Goal: Transaction & Acquisition: Book appointment/travel/reservation

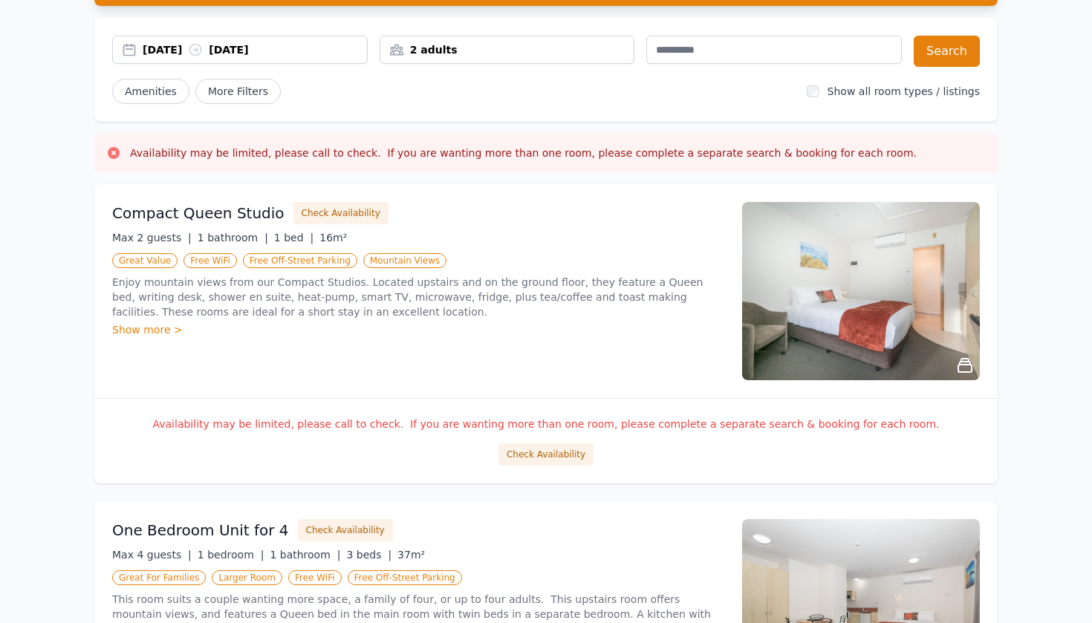
scroll to position [77, 0]
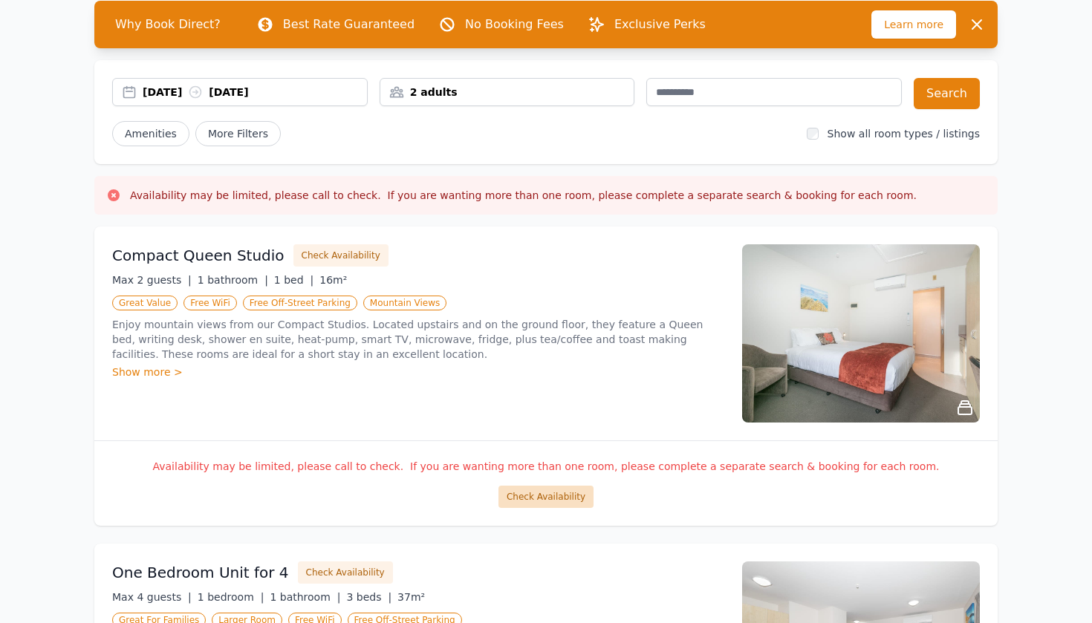
click at [542, 498] on button "Check Availability" at bounding box center [545, 497] width 95 height 22
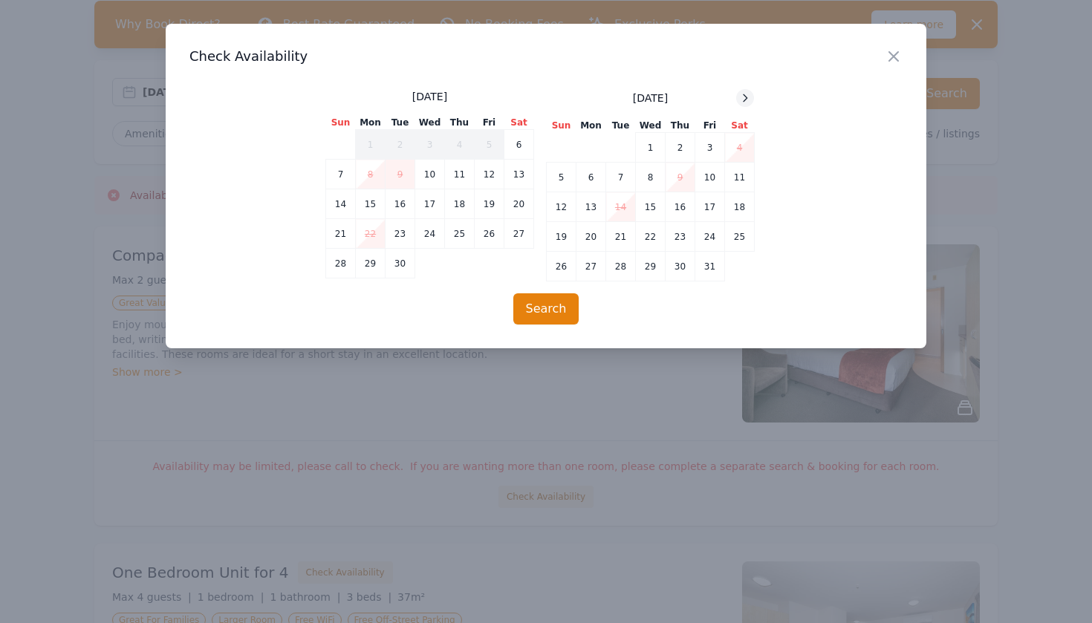
click at [745, 100] on icon at bounding box center [746, 97] width 4 height 7
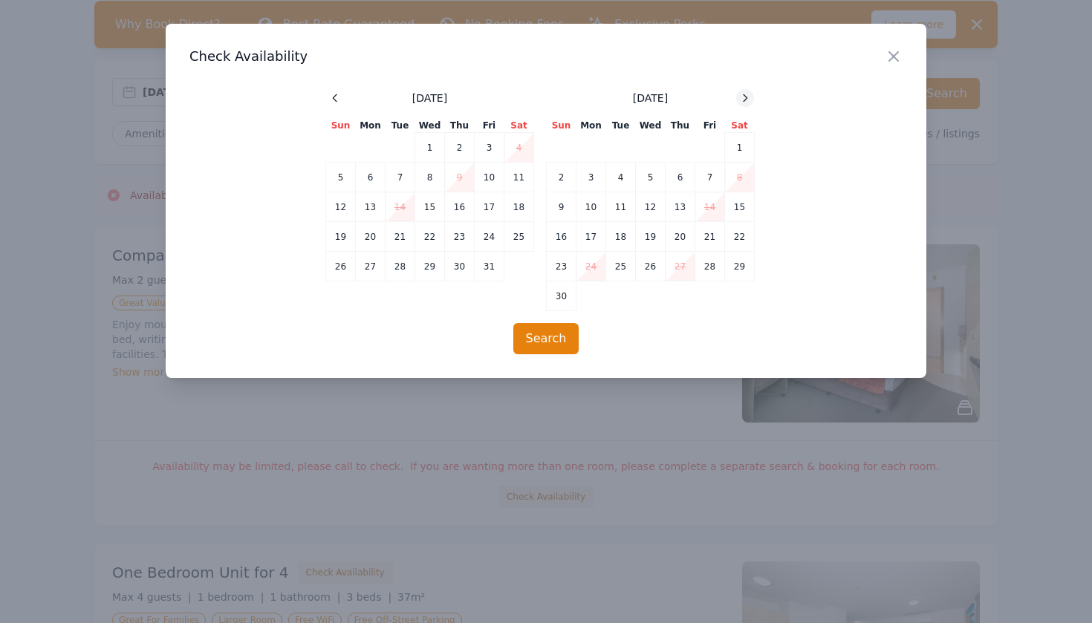
click at [745, 100] on icon at bounding box center [746, 97] width 4 height 7
click at [345, 268] on td "23" at bounding box center [341, 267] width 30 height 30
click at [403, 262] on td "25" at bounding box center [401, 267] width 30 height 30
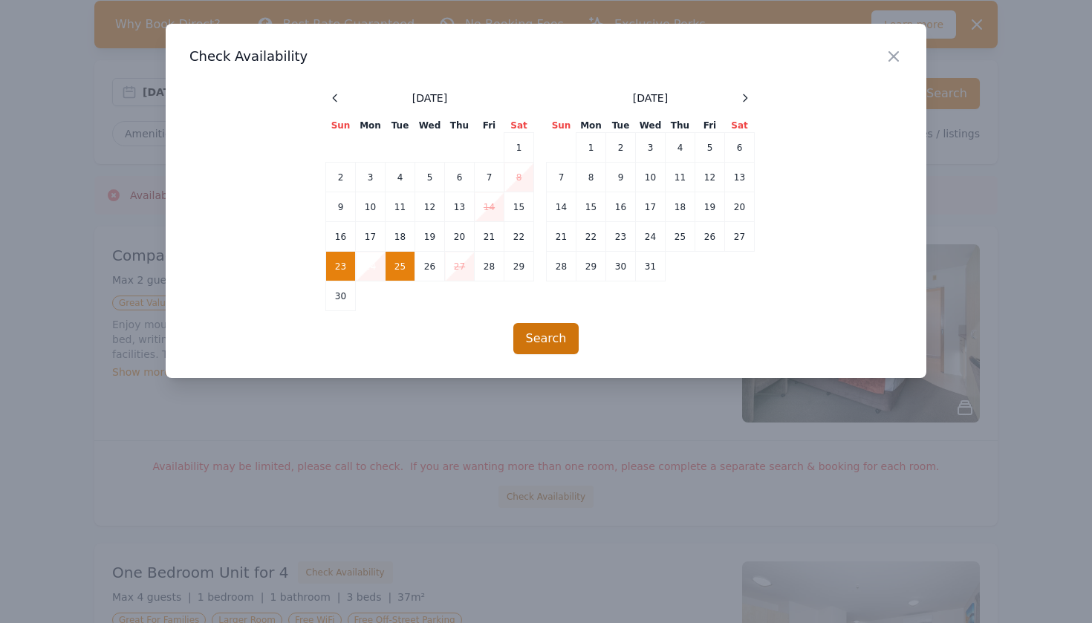
click at [553, 337] on button "Search" at bounding box center [546, 338] width 66 height 31
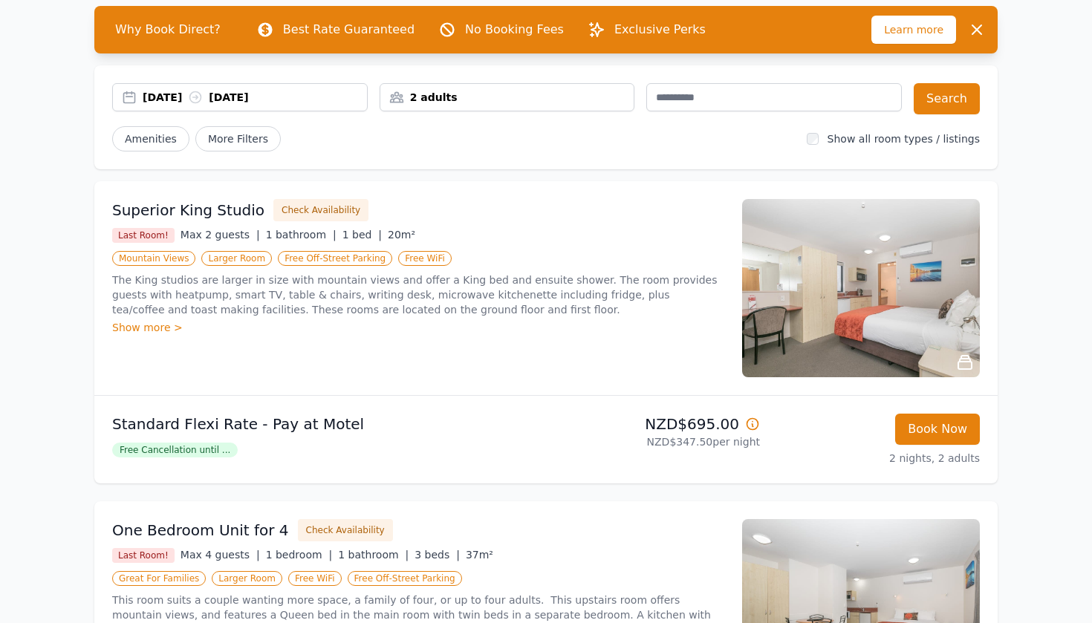
click at [332, 105] on div "[DATE] [DATE]" at bounding box center [240, 97] width 256 height 28
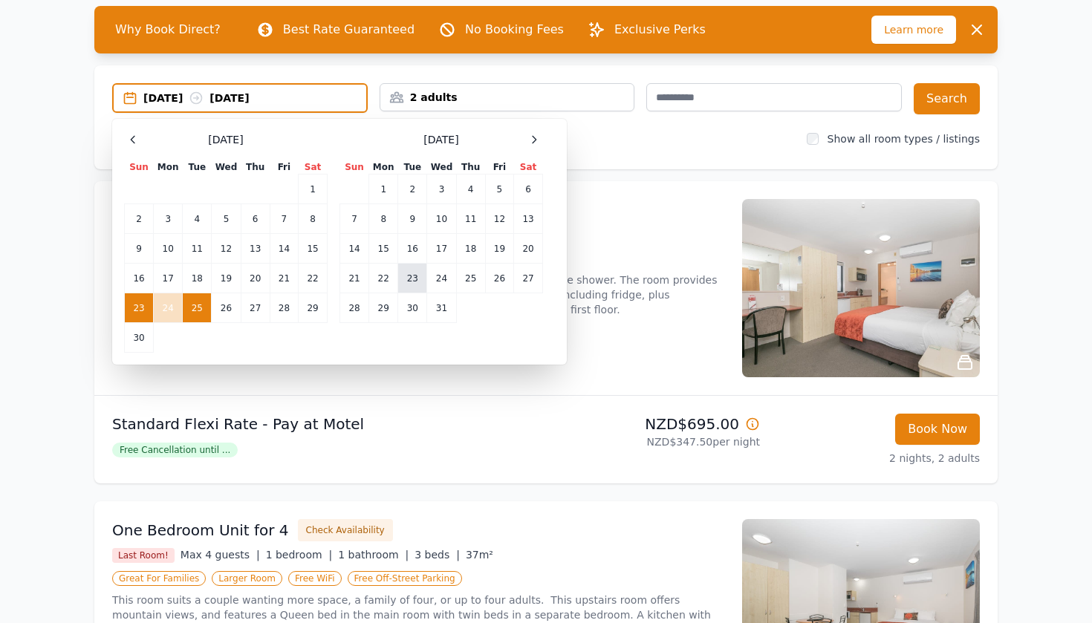
click at [419, 274] on td "23" at bounding box center [412, 279] width 29 height 30
click at [463, 278] on td "25" at bounding box center [470, 279] width 29 height 30
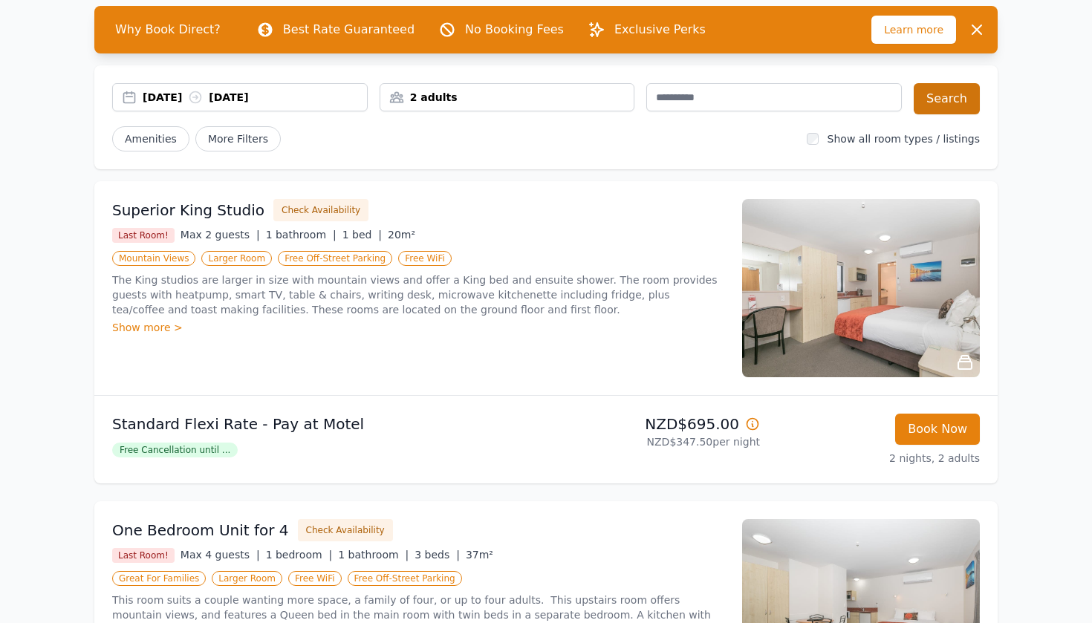
click at [962, 90] on button "Search" at bounding box center [947, 98] width 66 height 31
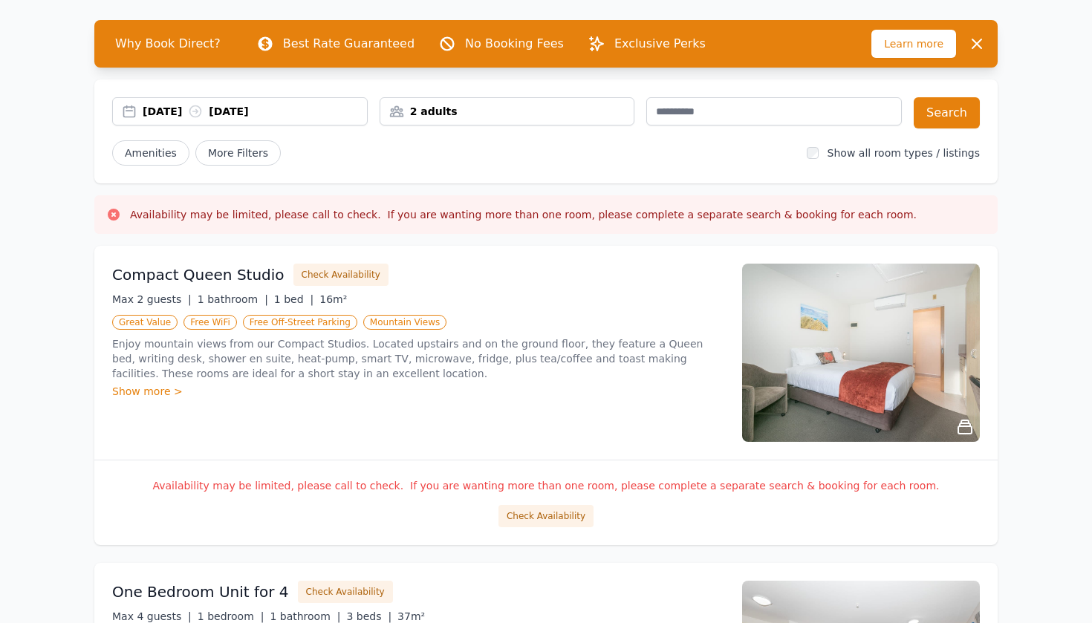
scroll to position [61, 0]
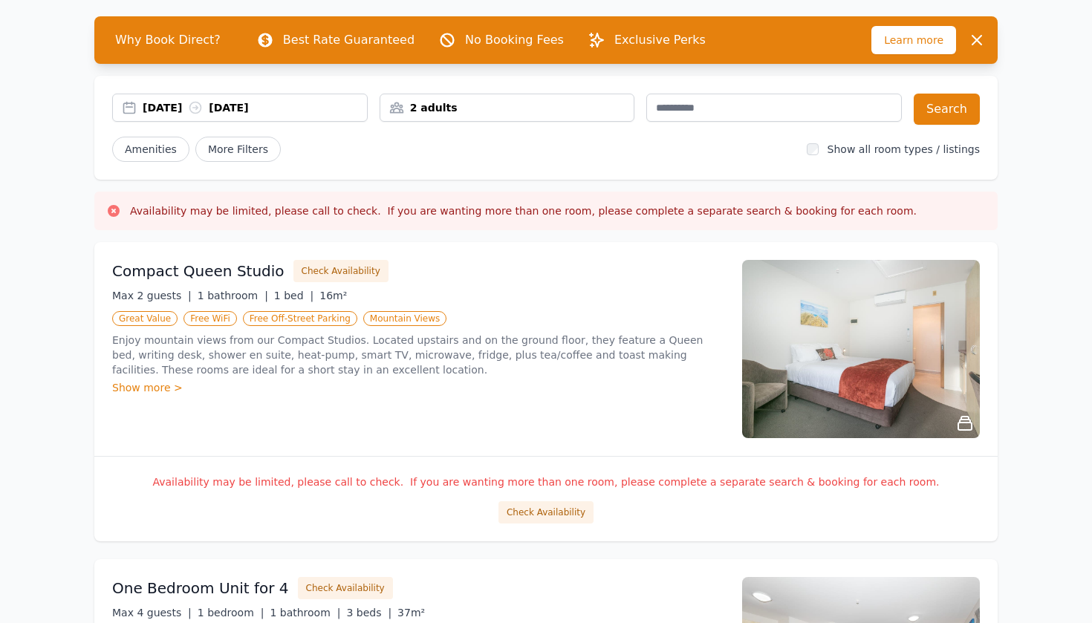
click at [171, 386] on div "Show more >" at bounding box center [418, 387] width 612 height 15
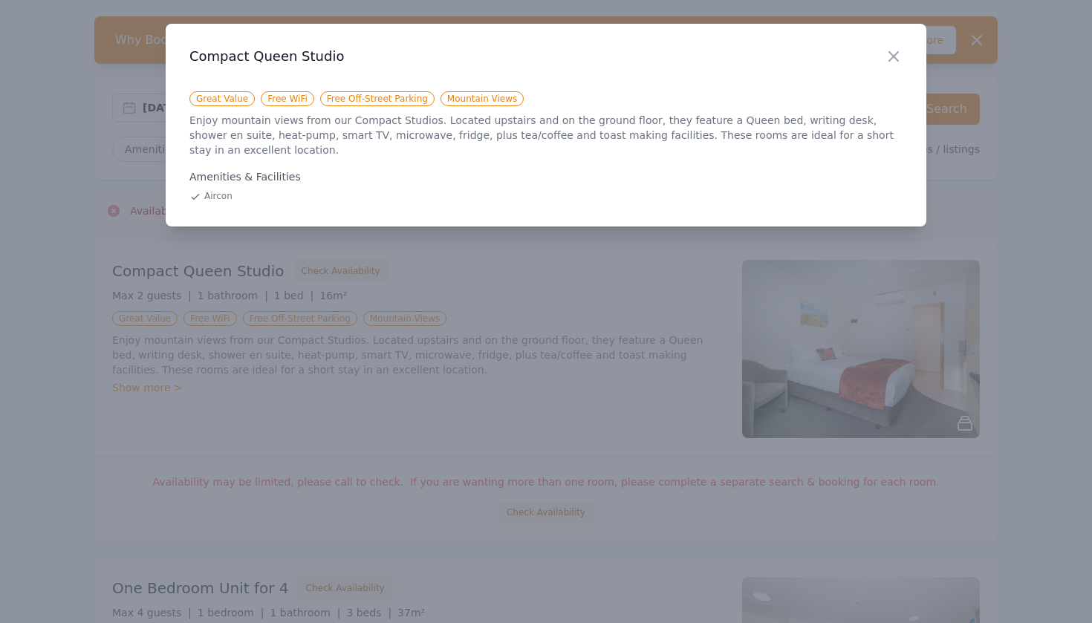
click at [886, 65] on div "Close" at bounding box center [906, 47] width 42 height 47
click at [891, 54] on icon "button" at bounding box center [893, 56] width 9 height 9
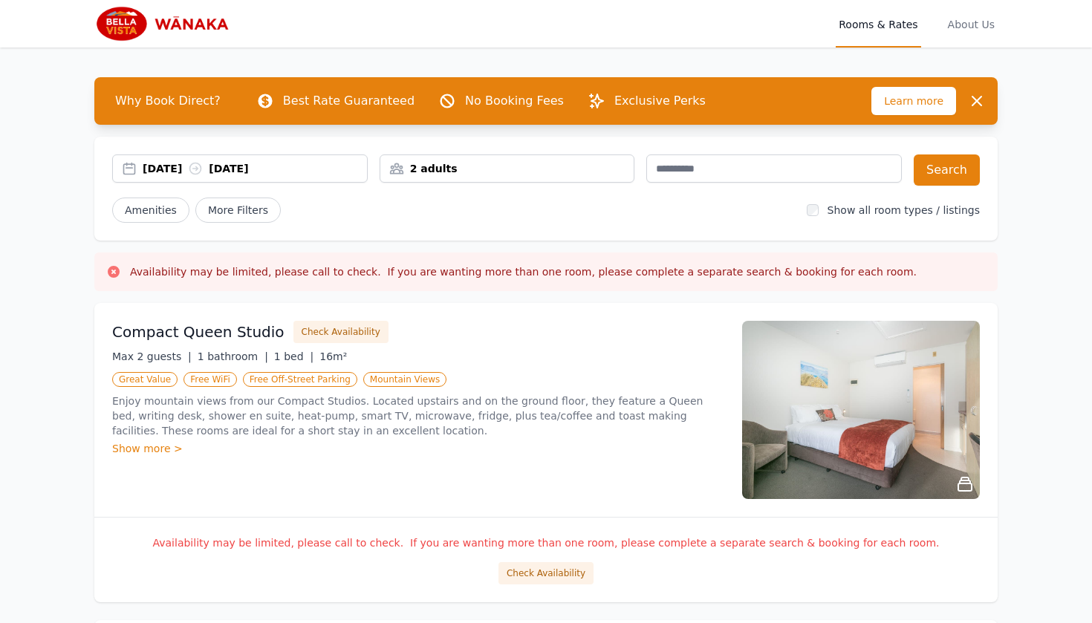
scroll to position [0, 0]
